Goal: Download file/media

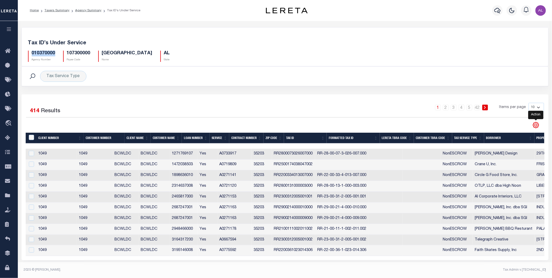
click at [536, 126] on icon "" at bounding box center [536, 125] width 2 height 2
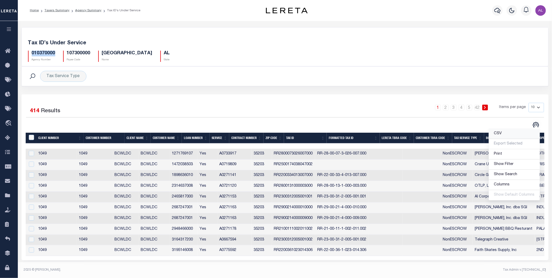
click at [509, 132] on link "CSV" at bounding box center [514, 134] width 51 height 10
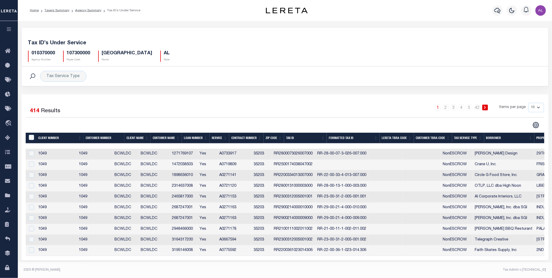
click at [328, 108] on div "1 2 3 4 5 … 42 Items per page 10 25 50 100" at bounding box center [351, 110] width 387 height 14
click at [536, 124] on icon "" at bounding box center [536, 125] width 2 height 2
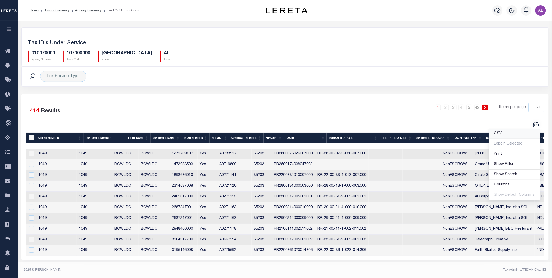
click at [495, 132] on link "CSV" at bounding box center [514, 134] width 51 height 10
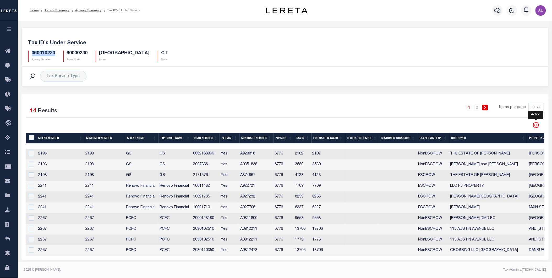
click at [537, 126] on icon "" at bounding box center [536, 125] width 2 height 2
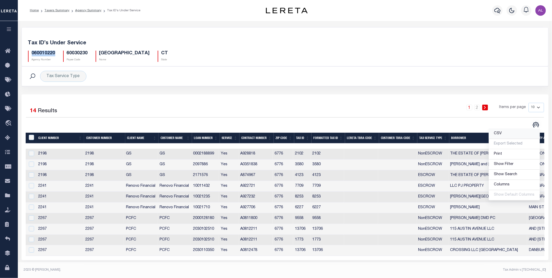
click at [495, 131] on link "CSV" at bounding box center [514, 134] width 51 height 10
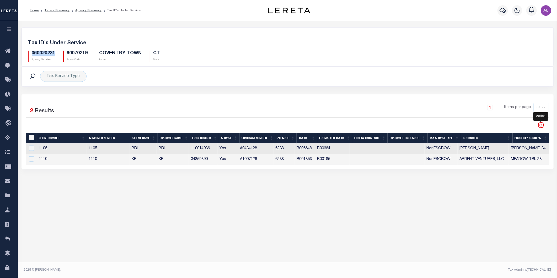
click at [541, 126] on icon "" at bounding box center [541, 125] width 2 height 2
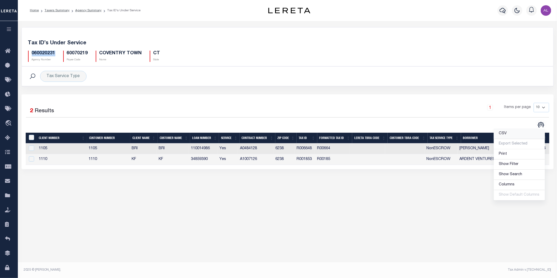
click at [516, 134] on link "CSV" at bounding box center [519, 134] width 51 height 10
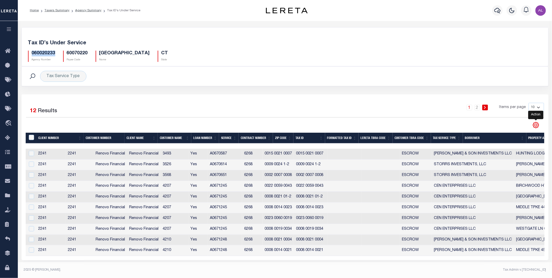
click at [538, 127] on icon "" at bounding box center [536, 125] width 6 height 6
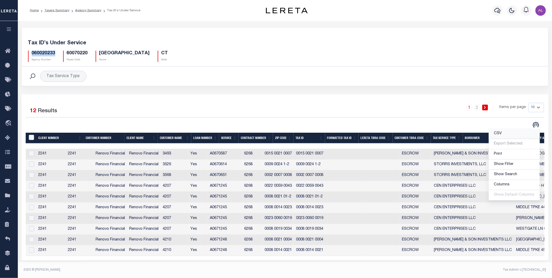
click at [520, 132] on link "CSV" at bounding box center [514, 134] width 51 height 10
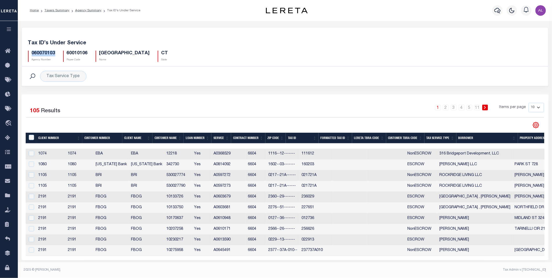
click at [536, 124] on icon "" at bounding box center [536, 125] width 7 height 7
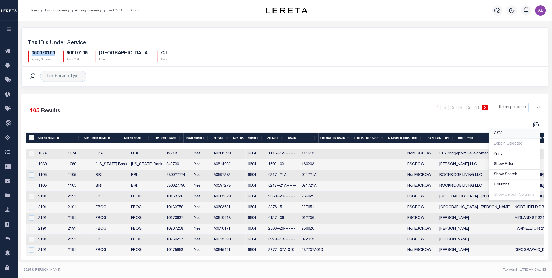
click at [504, 133] on link "CSV" at bounding box center [514, 134] width 51 height 10
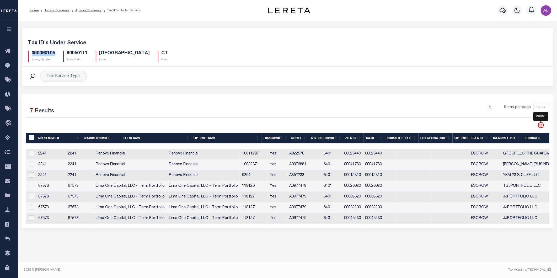
click at [539, 126] on icon "" at bounding box center [541, 125] width 6 height 6
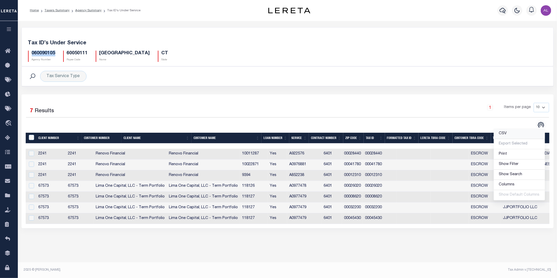
click at [509, 131] on link "CSV" at bounding box center [519, 134] width 51 height 10
